Goal: Task Accomplishment & Management: Manage account settings

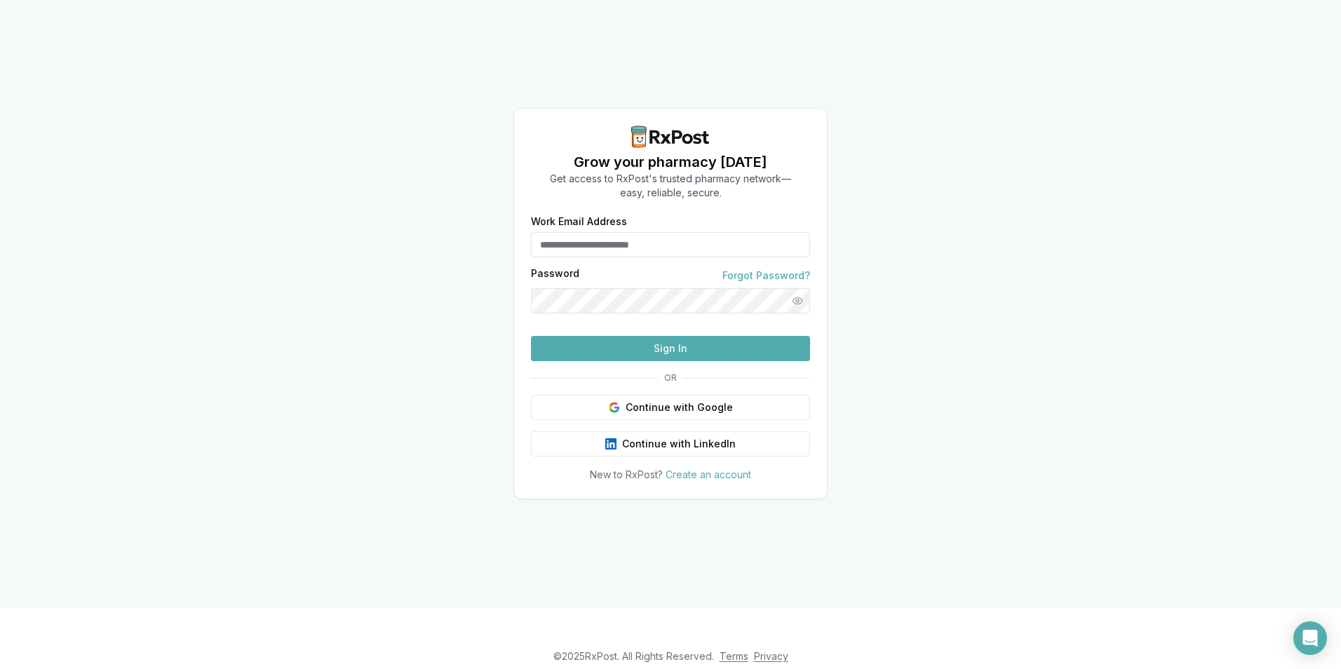
click at [603, 232] on input "Work Email Address" at bounding box center [670, 244] width 279 height 25
type input "**********"
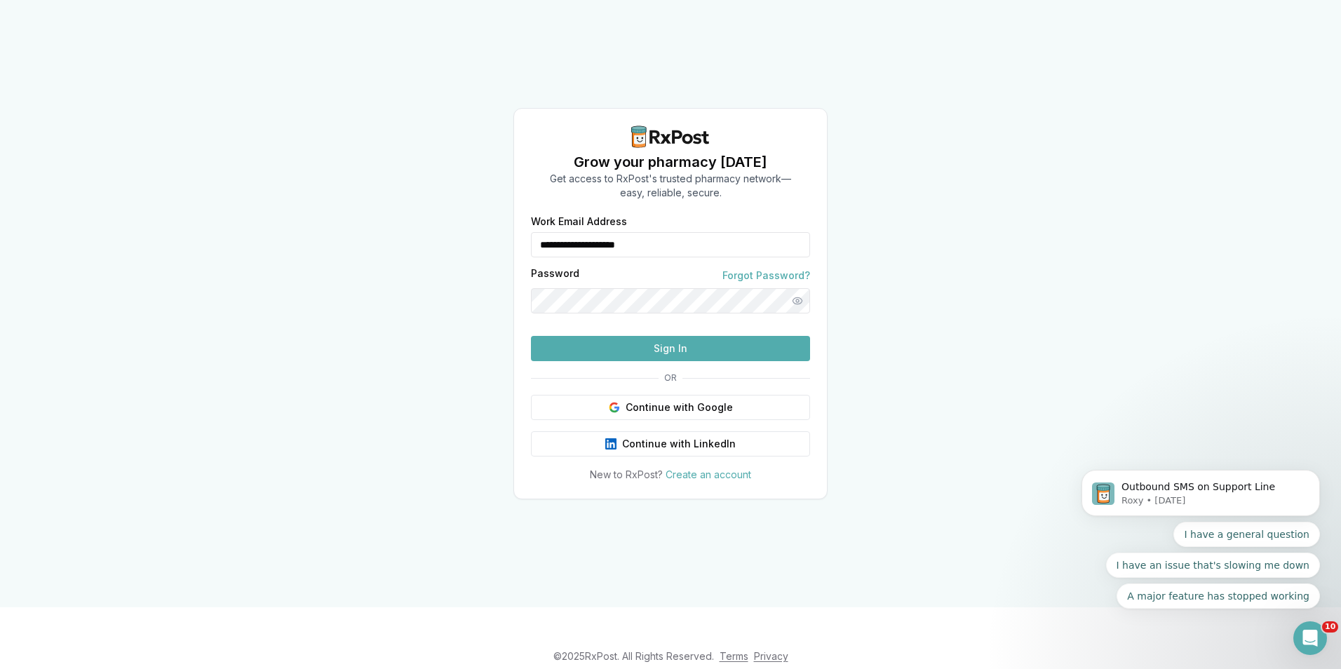
click at [636, 361] on button "Sign In" at bounding box center [670, 348] width 279 height 25
click at [118, 386] on div "**********" at bounding box center [670, 304] width 1341 height 608
click at [676, 361] on button "Sign In" at bounding box center [670, 348] width 279 height 25
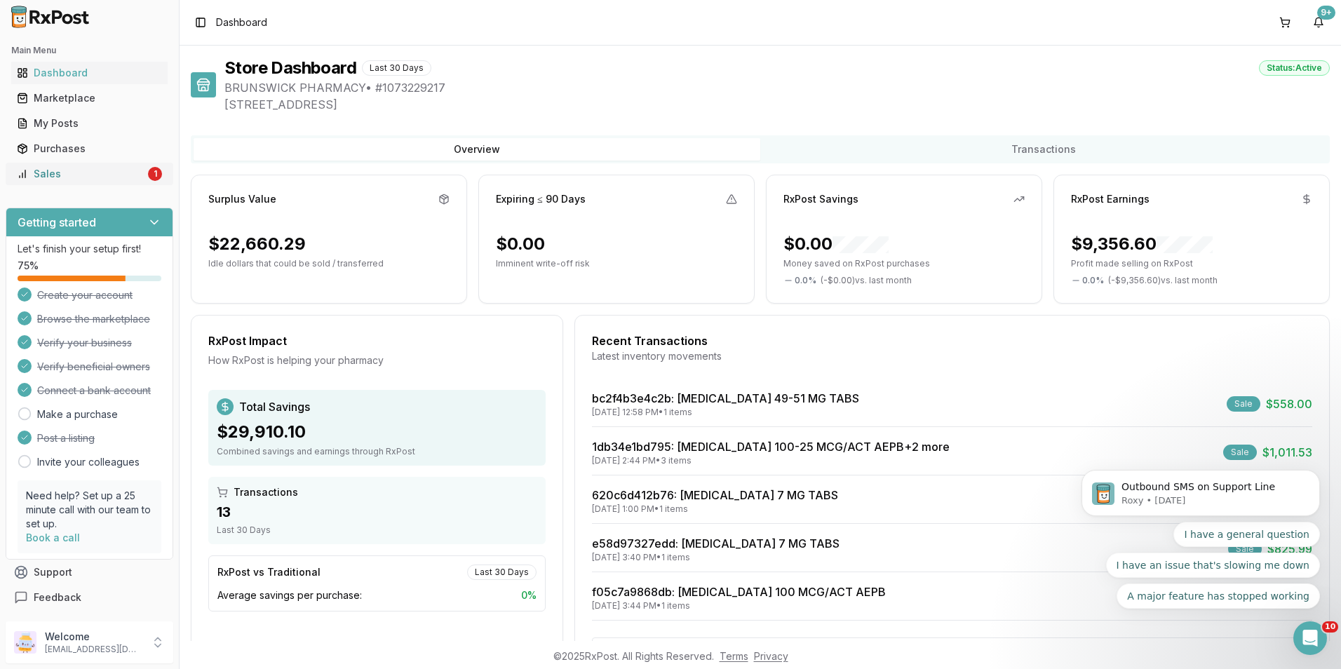
click at [143, 177] on div "Sales" at bounding box center [81, 174] width 128 height 14
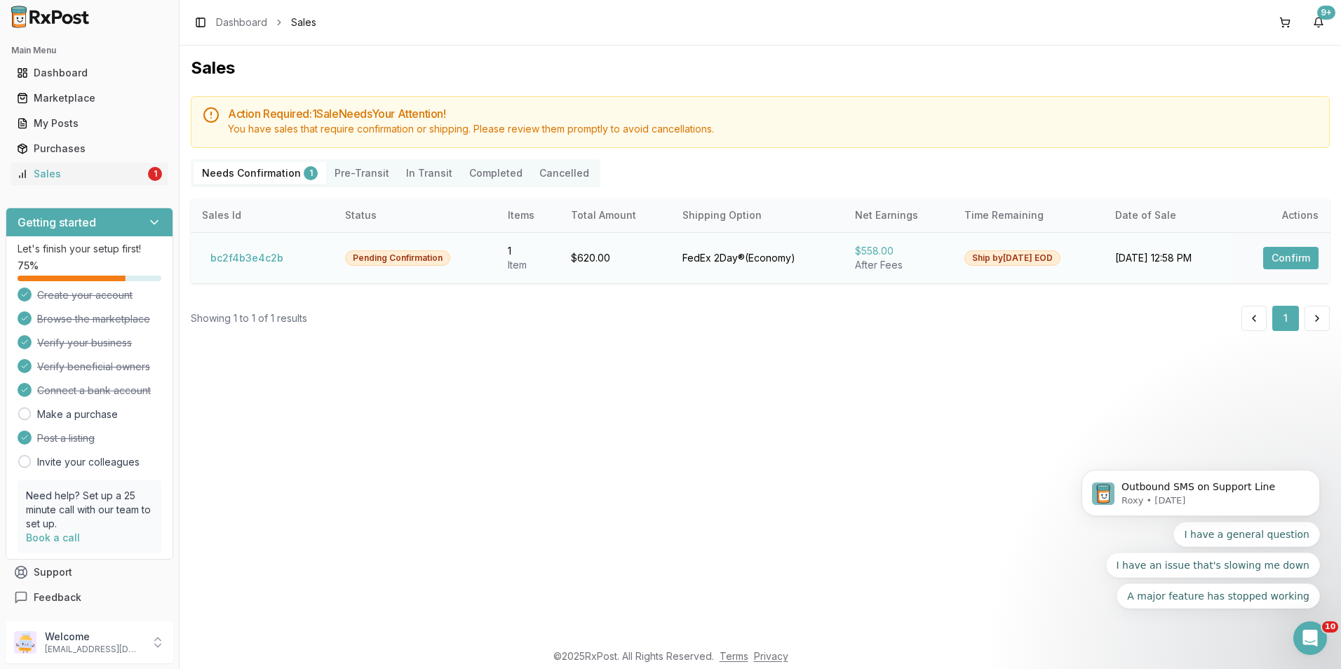
click at [1294, 255] on button "Confirm" at bounding box center [1291, 258] width 55 height 22
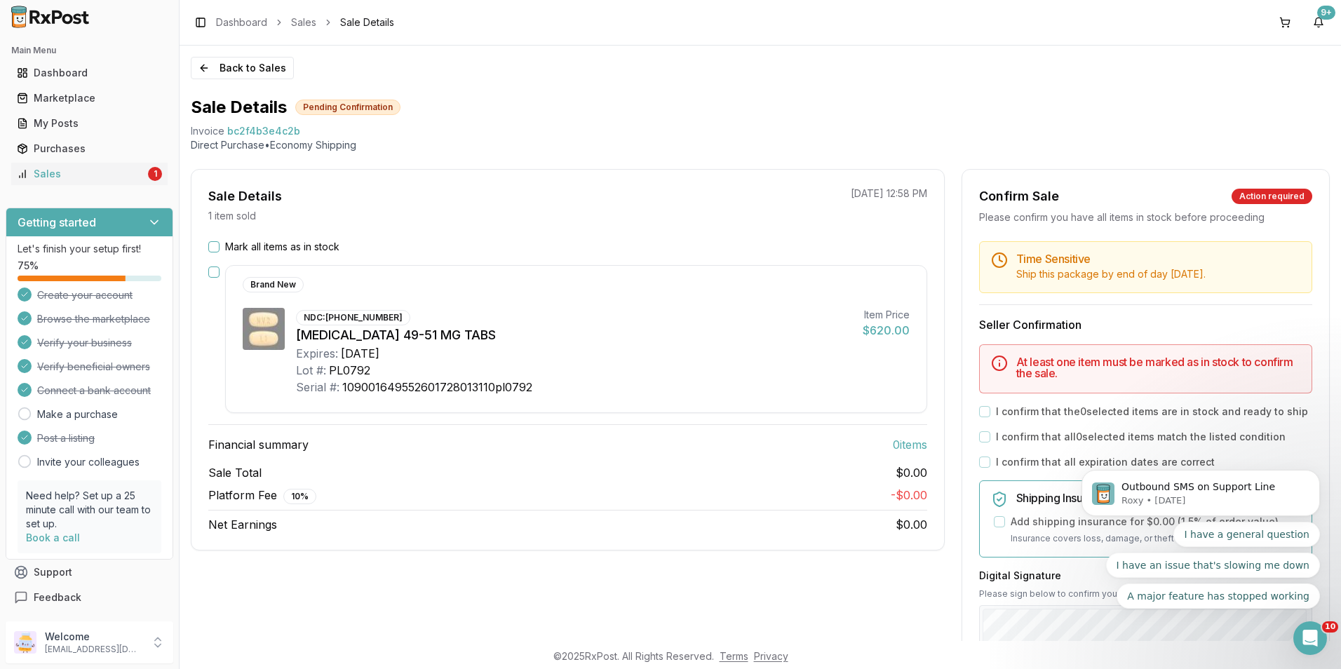
click at [215, 248] on button "Mark all items as in stock" at bounding box center [213, 246] width 11 height 11
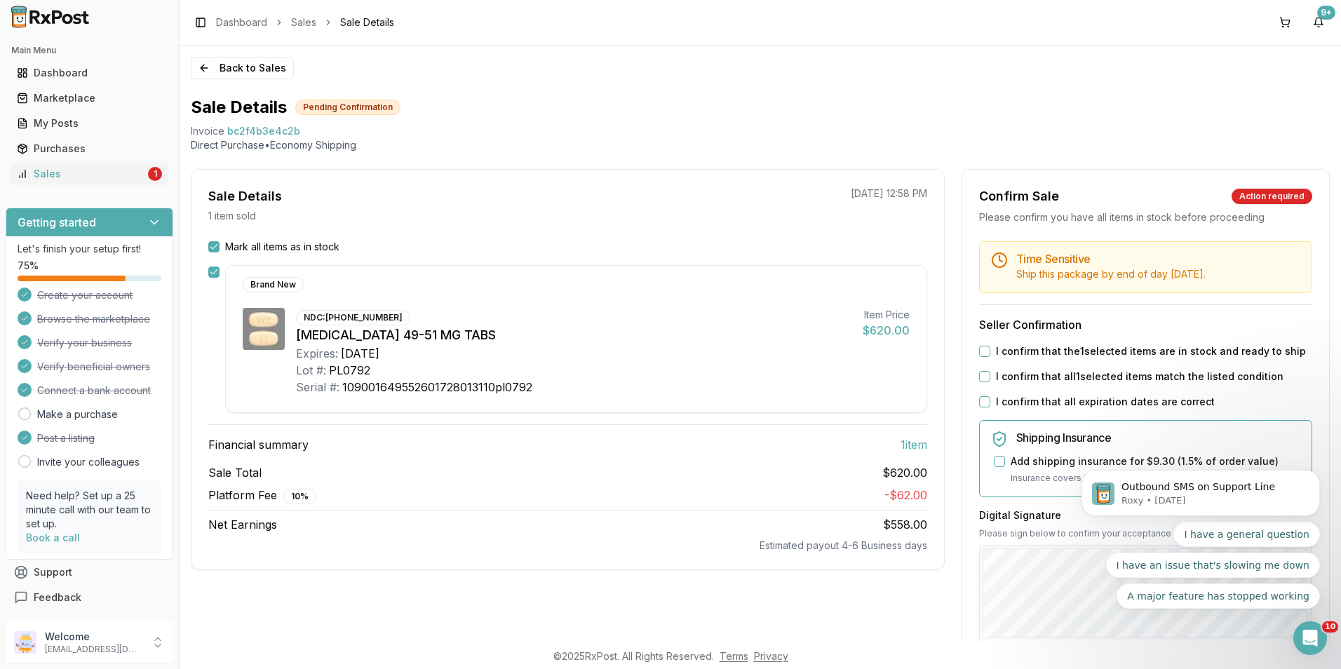
click at [979, 355] on button "I confirm that the 1 selected items are in stock and ready to ship" at bounding box center [984, 351] width 11 height 11
click at [979, 381] on button "I confirm that all 1 selected items match the listed condition" at bounding box center [984, 376] width 11 height 11
drag, startPoint x: 977, startPoint y: 401, endPoint x: 1003, endPoint y: 416, distance: 30.2
click at [979, 404] on button "I confirm that all expiration dates are correct" at bounding box center [984, 401] width 11 height 11
click at [1080, 600] on div "Outbound SMS on Support Line Roxy • [DATE] I have a general question I have an …" at bounding box center [1201, 521] width 258 height 175
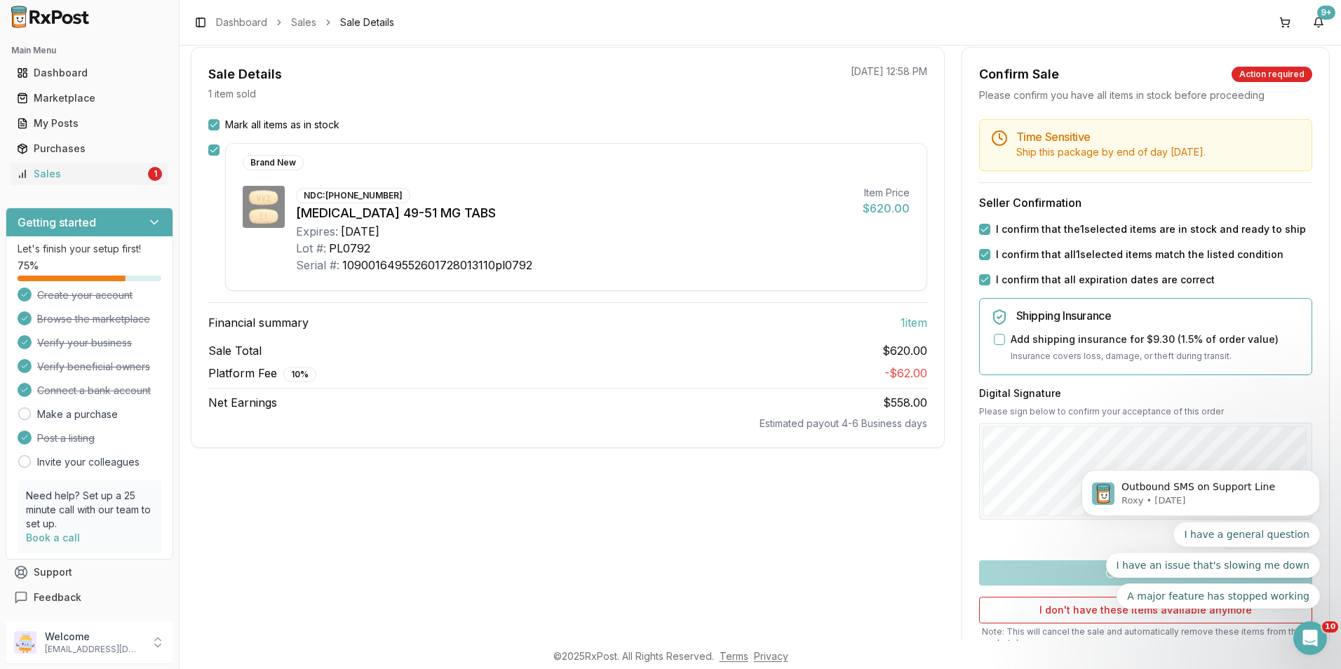
scroll to position [233, 0]
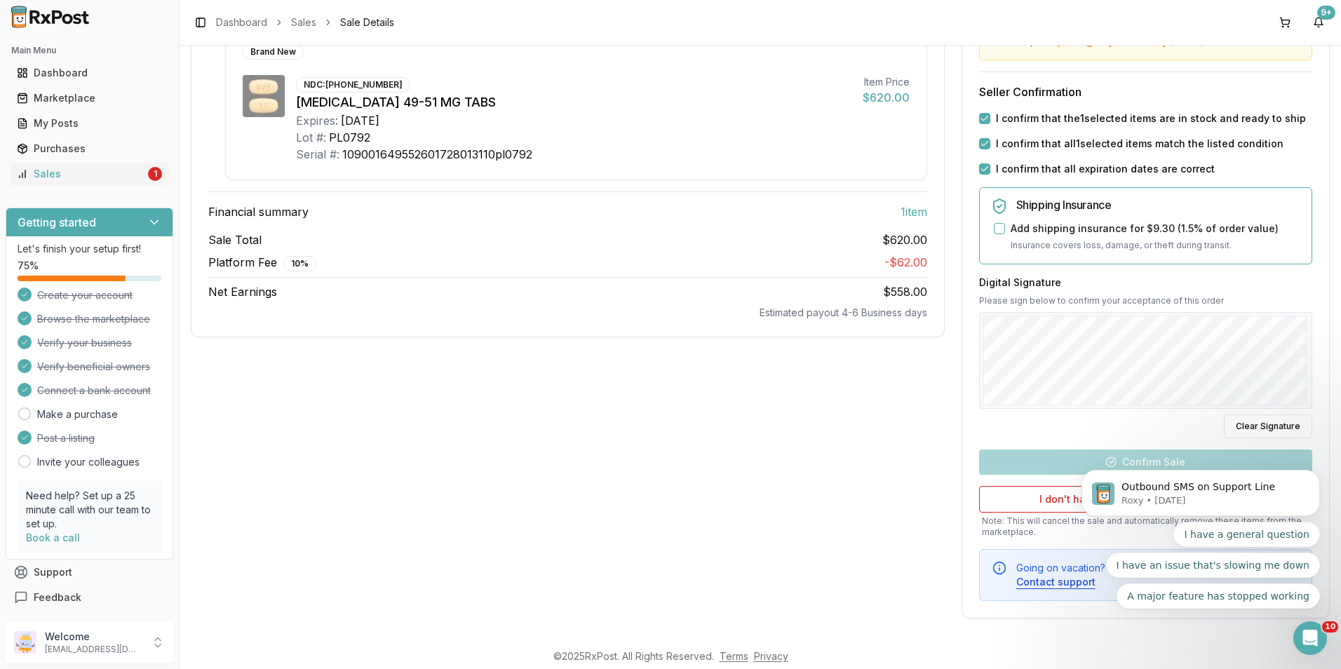
click at [832, 505] on div "Sale Details 1 item sold [DATE] 12:58 PM Mark all items as in stock Brand New N…" at bounding box center [568, 277] width 754 height 683
click at [1086, 455] on div "Outbound SMS on Support Line Roxy • [DATE] I have a general question I have an …" at bounding box center [1201, 521] width 258 height 175
click at [1124, 459] on body "Outbound SMS on Support Line Roxy • [DATE] I have a general question I have an …" at bounding box center [1200, 540] width 269 height 171
click at [1301, 482] on p "Outbound SMS on Support Line" at bounding box center [1212, 488] width 181 height 14
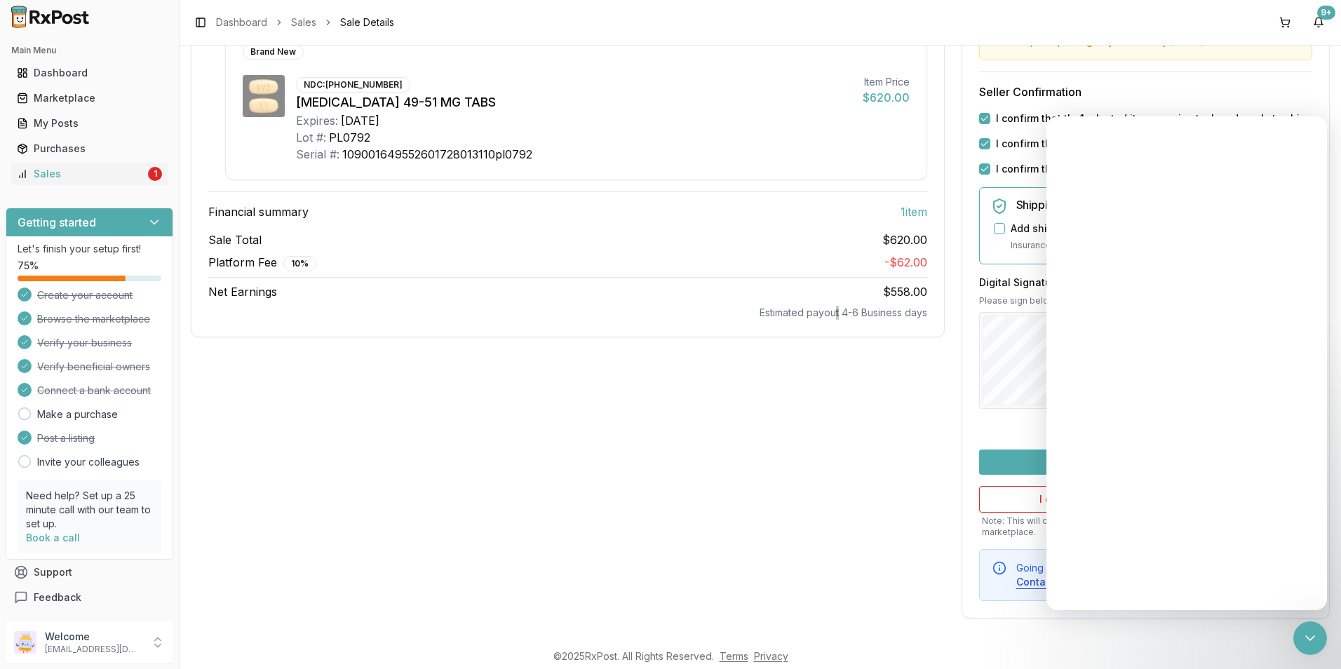
scroll to position [0, 0]
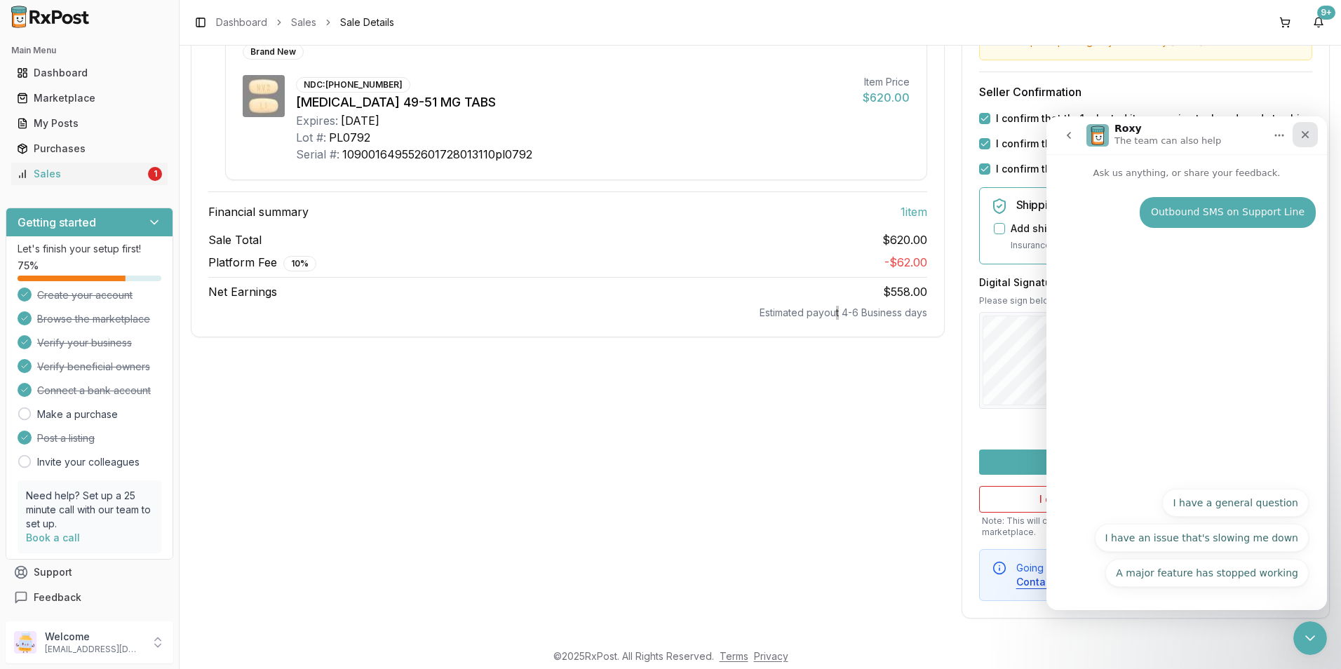
click at [1308, 137] on icon "Close" at bounding box center [1305, 134] width 11 height 11
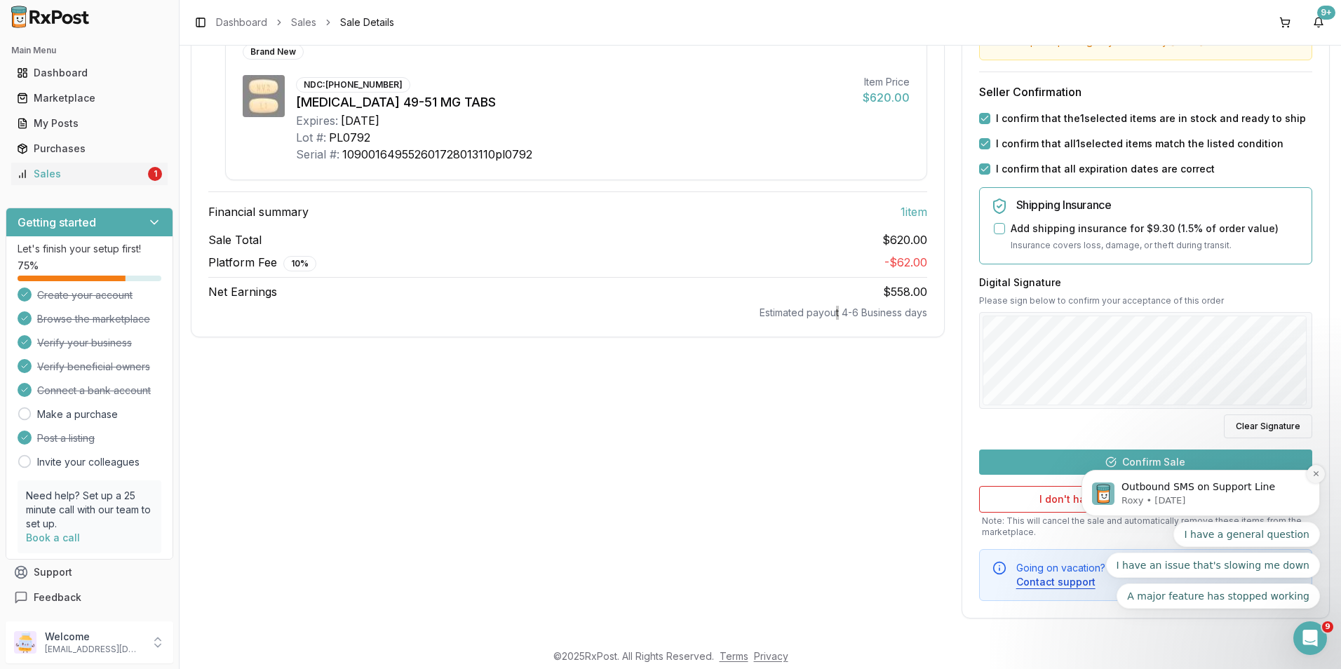
click at [1313, 474] on icon "Dismiss notification" at bounding box center [1317, 474] width 8 height 8
click at [1316, 472] on icon "Dismiss notification" at bounding box center [1317, 474] width 8 height 8
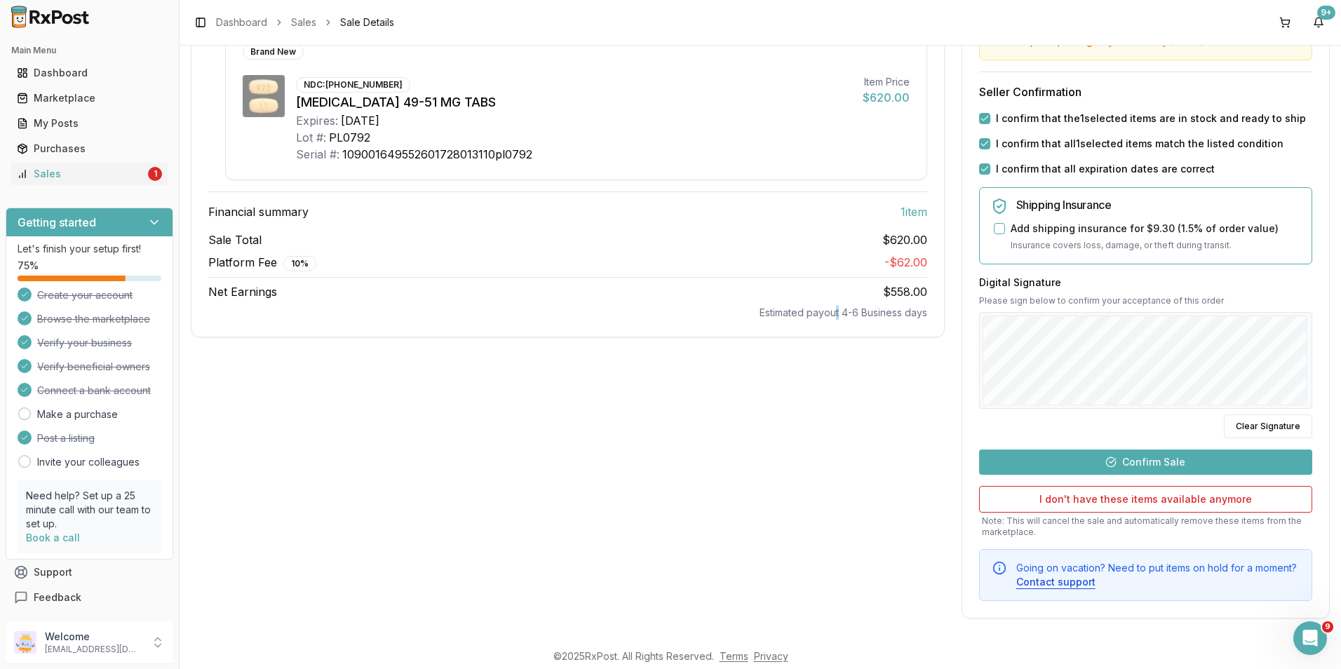
click at [1196, 464] on button "Confirm Sale" at bounding box center [1145, 462] width 333 height 25
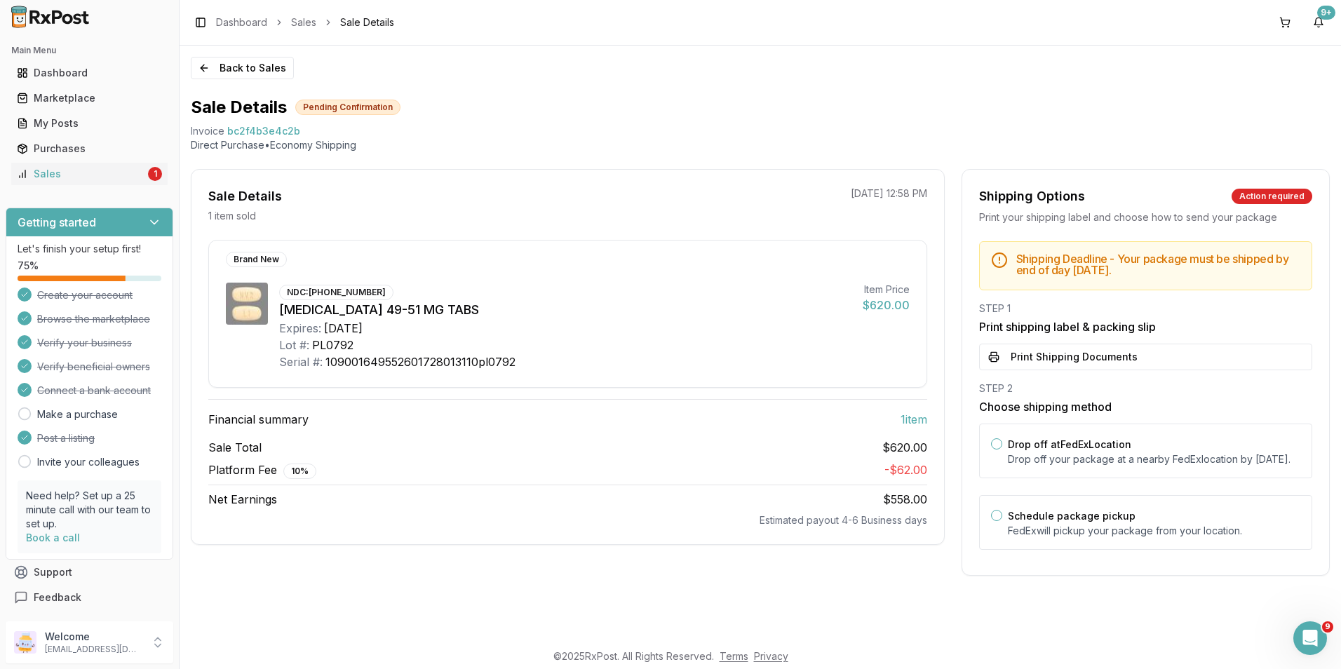
click at [1107, 358] on button "Print Shipping Documents" at bounding box center [1145, 357] width 333 height 27
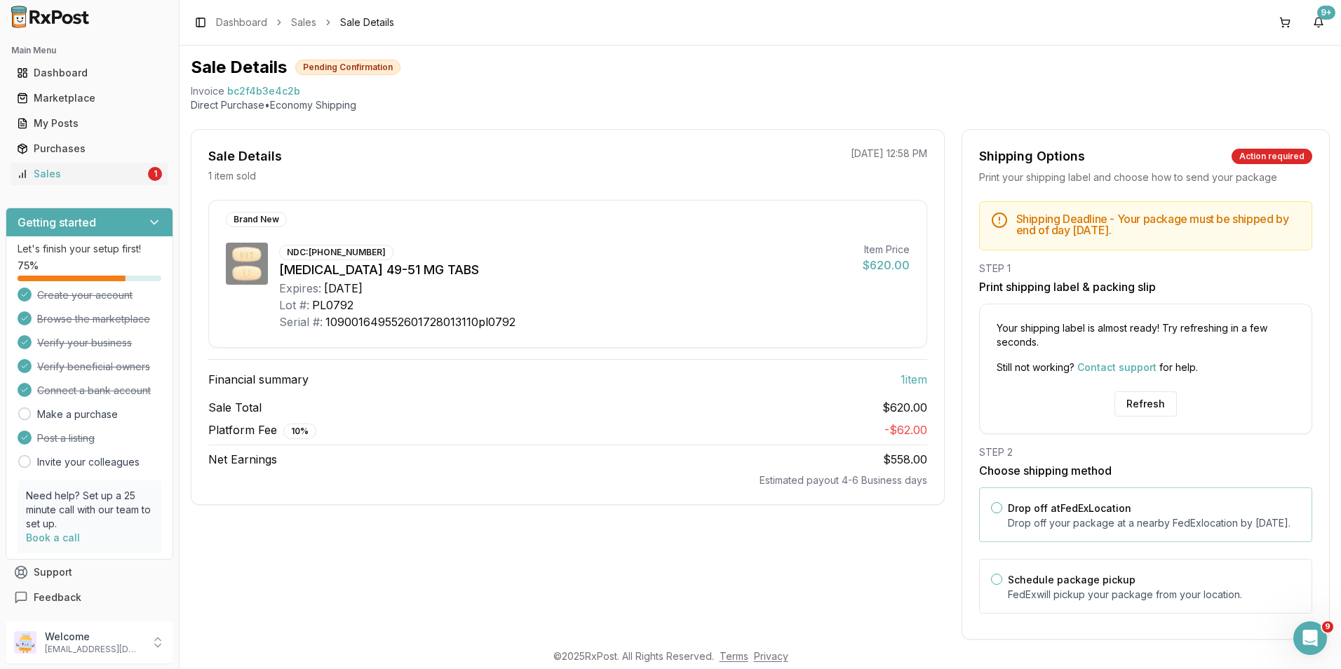
scroll to position [75, 0]
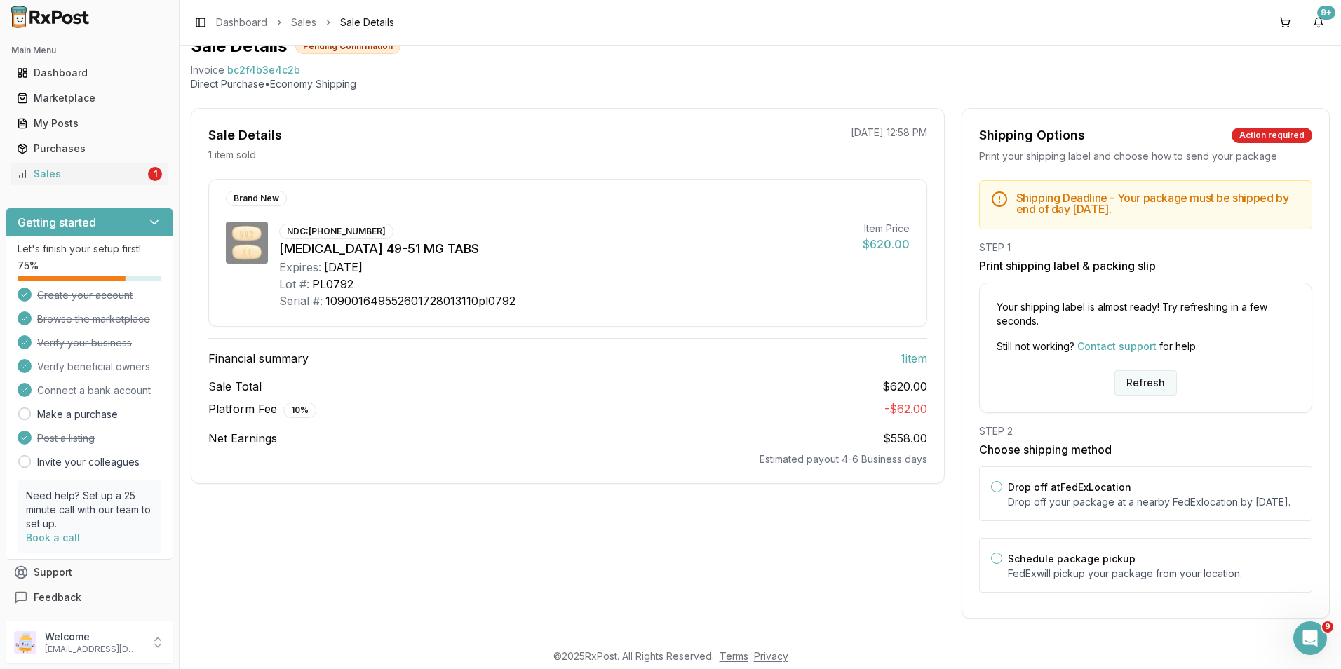
click at [1147, 370] on button "Refresh" at bounding box center [1146, 382] width 62 height 25
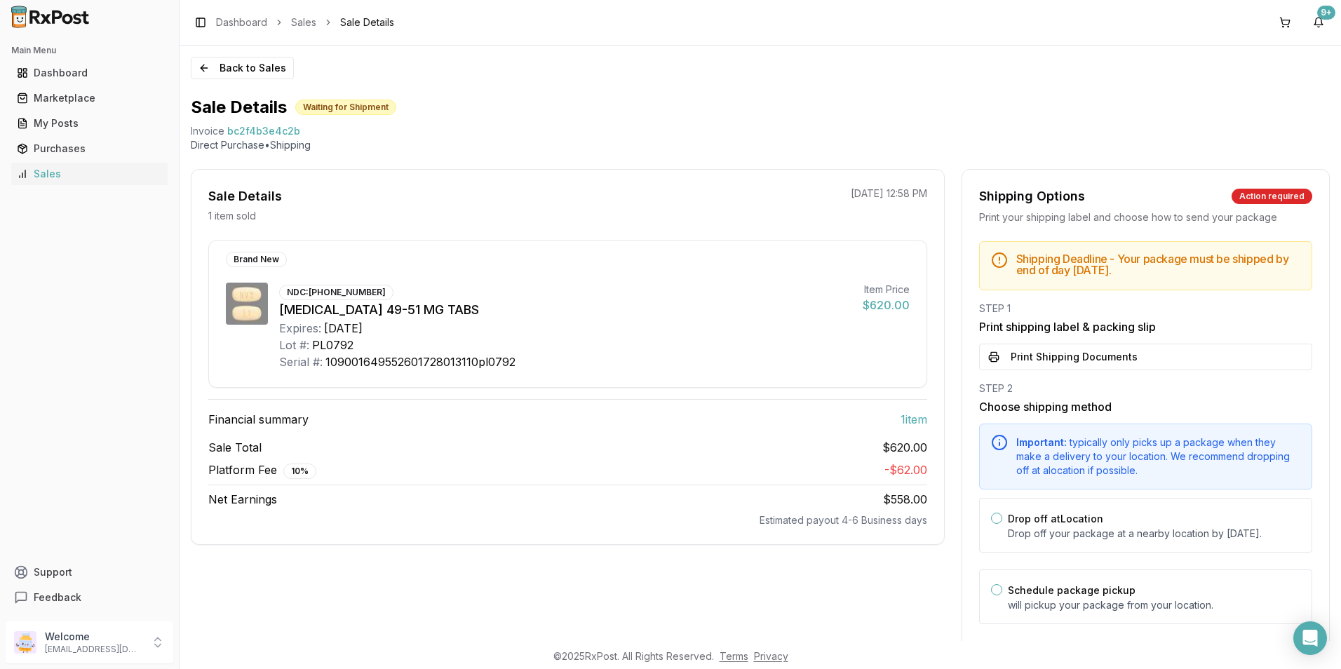
click at [1111, 355] on button "Print Shipping Documents" at bounding box center [1145, 357] width 333 height 27
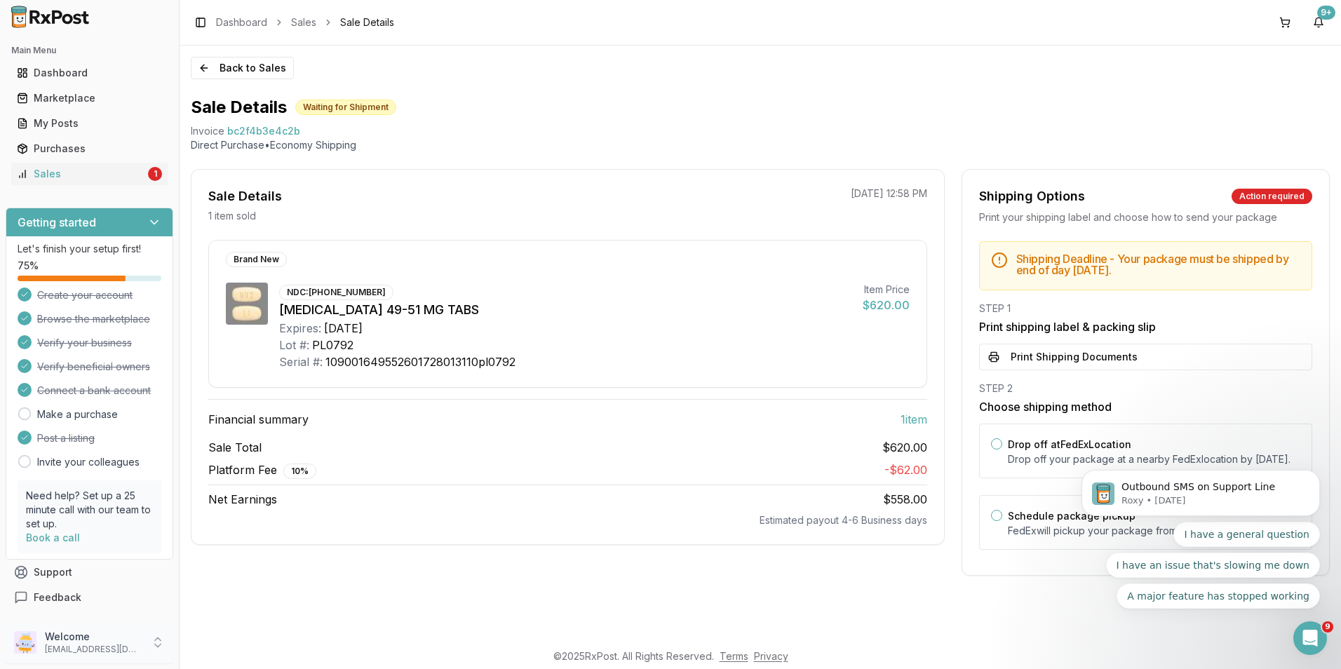
click at [92, 648] on p "[EMAIL_ADDRESS][DOMAIN_NAME]" at bounding box center [94, 649] width 98 height 11
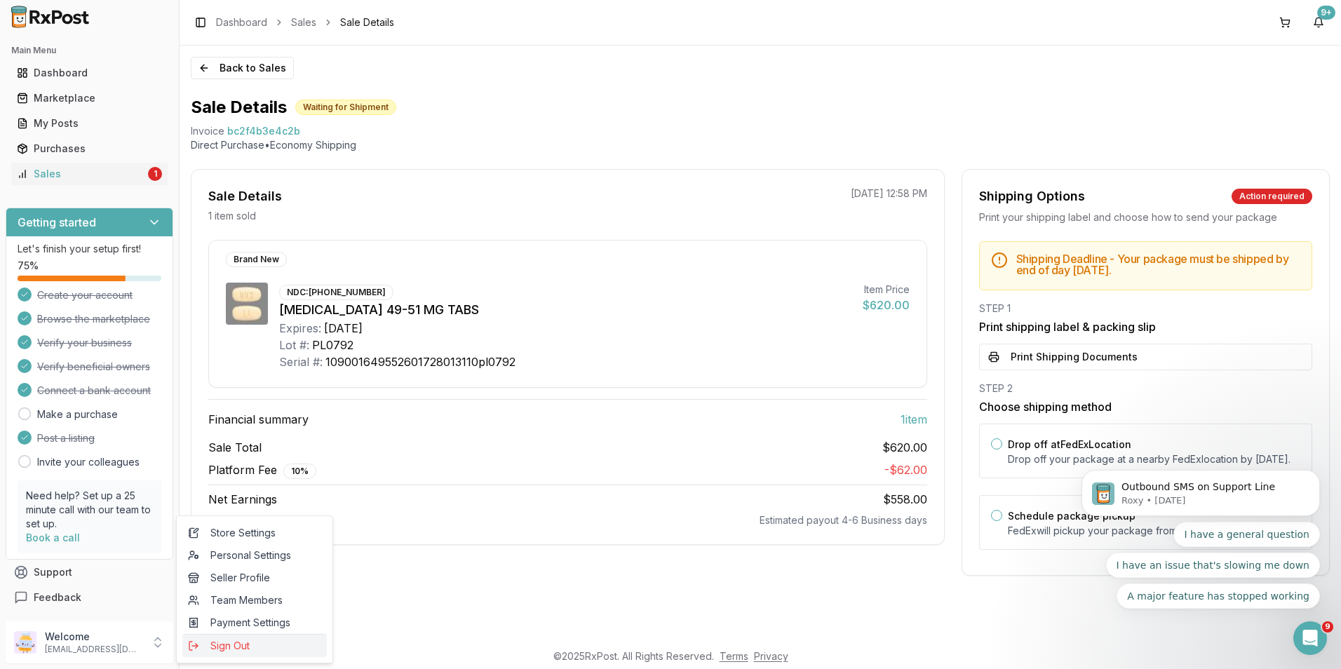
click at [225, 641] on button "Sign Out" at bounding box center [254, 645] width 145 height 23
